Goal: Information Seeking & Learning: Learn about a topic

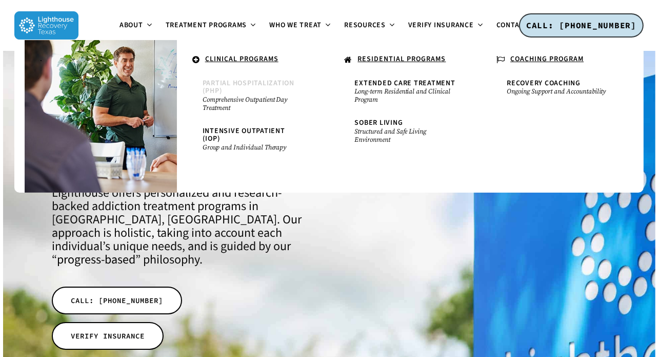
click at [234, 82] on span "Partial Hospitalization (PHP)" at bounding box center [249, 87] width 92 height 18
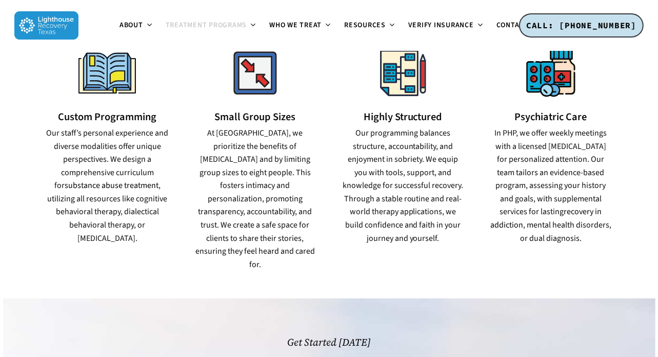
scroll to position [780, 0]
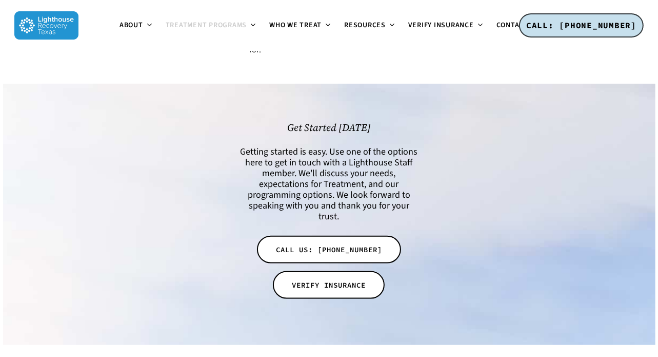
scroll to position [970, 0]
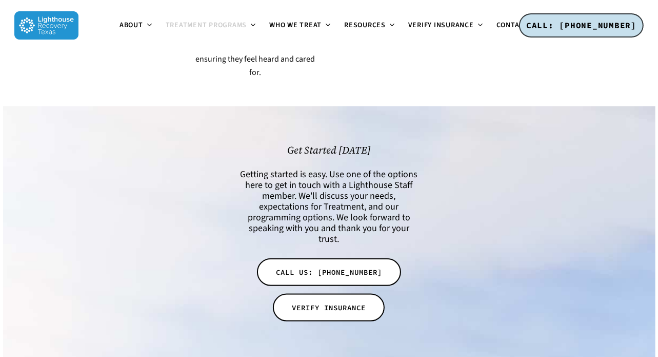
click at [168, 211] on div at bounding box center [136, 237] width 181 height 184
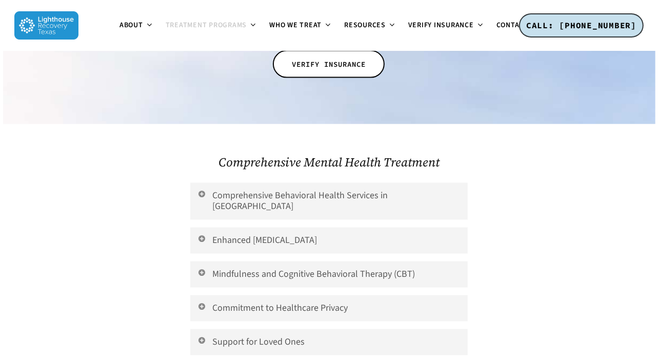
scroll to position [1217, 0]
